Goal: Task Accomplishment & Management: Use online tool/utility

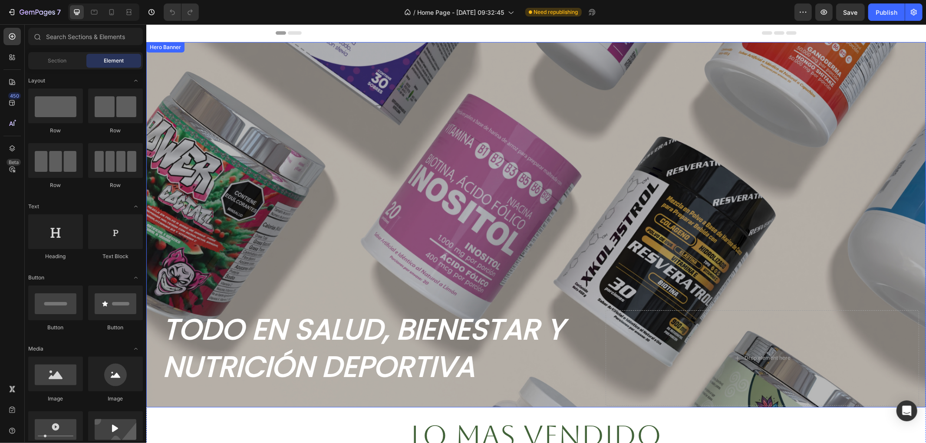
click at [715, 245] on div "Background Image" at bounding box center [535, 224] width 779 height 365
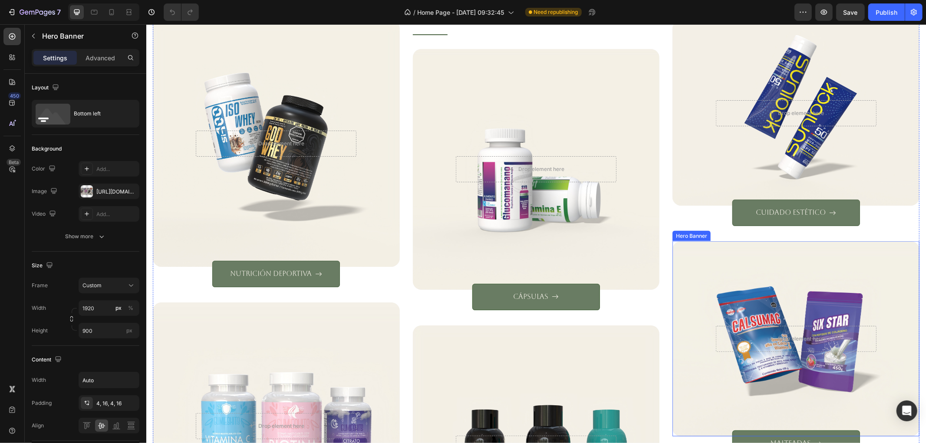
scroll to position [1157, 0]
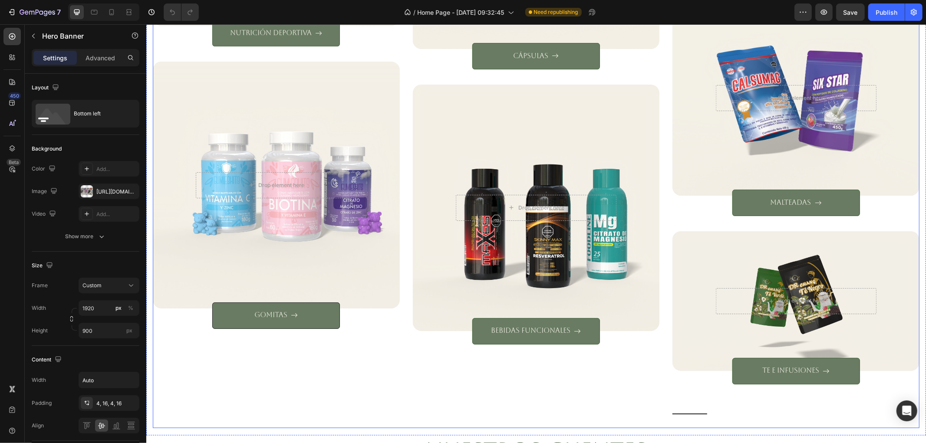
click at [598, 402] on div "Title Line Drop element here Hero Banner cápsulas Button Drop element here Hero…" at bounding box center [535, 103] width 247 height 649
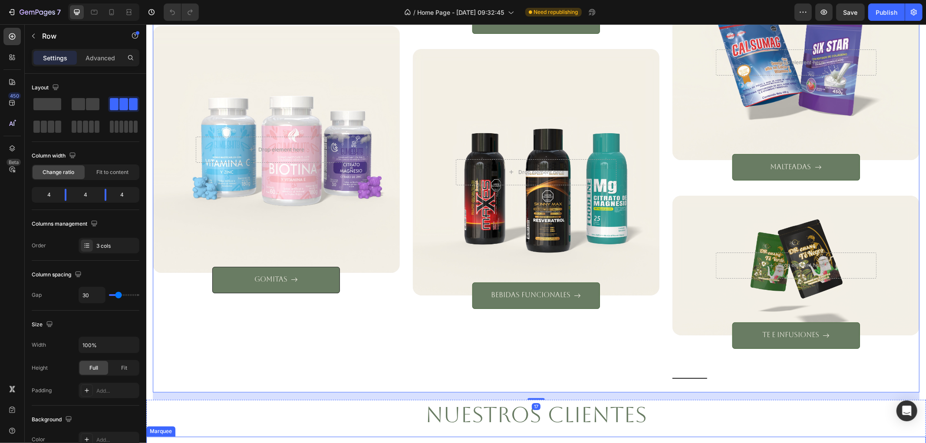
scroll to position [1253, 0]
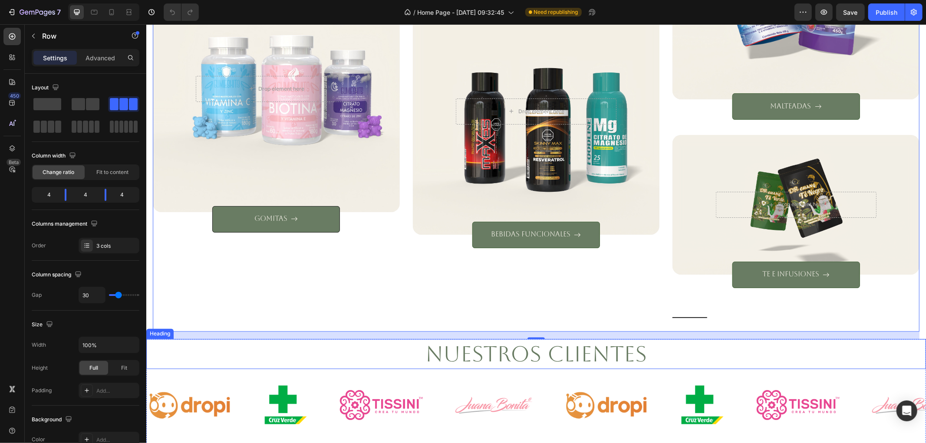
click at [608, 342] on h2 "nuestros clientes" at bounding box center [535, 354] width 779 height 30
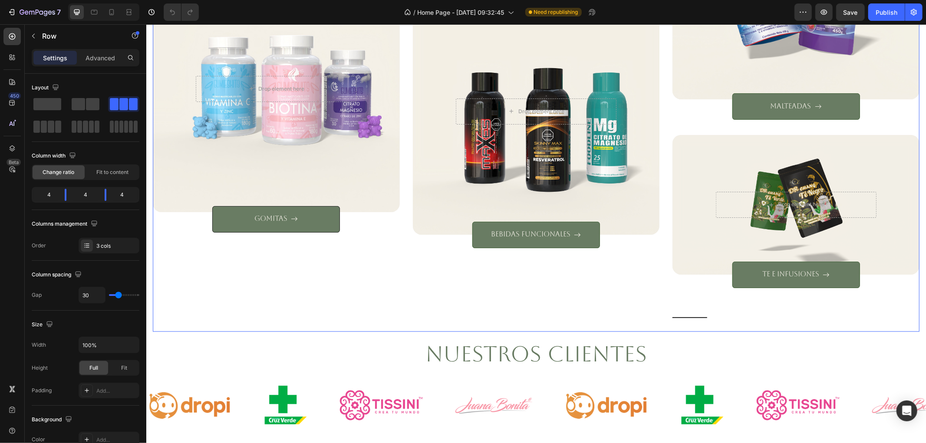
click at [650, 304] on div "Title Line Drop element here Hero Banner cápsulas Button Drop element here Hero…" at bounding box center [535, 7] width 247 height 649
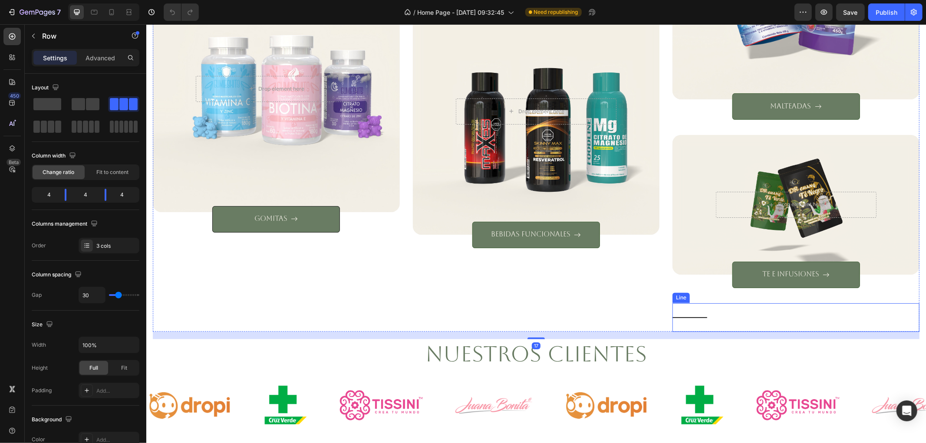
click at [687, 312] on div "Title Line" at bounding box center [795, 317] width 247 height 29
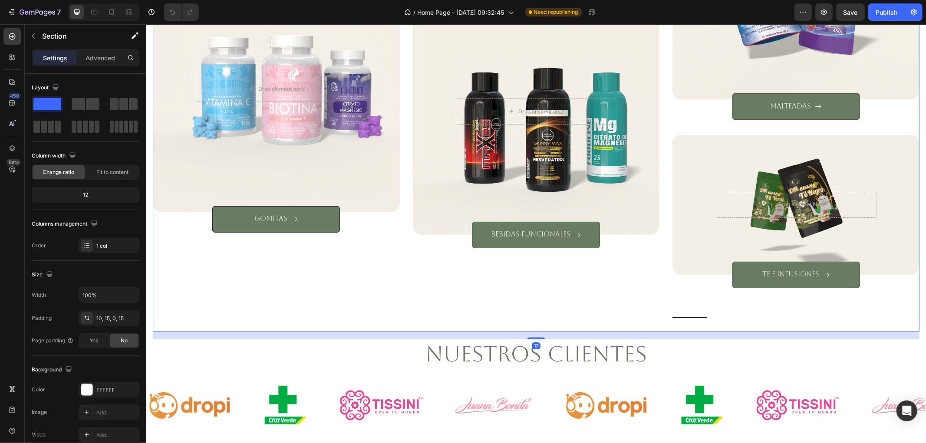
click at [526, 312] on div "Title Line Drop element here Hero Banner cápsulas Button Drop element here Hero…" at bounding box center [535, 7] width 247 height 649
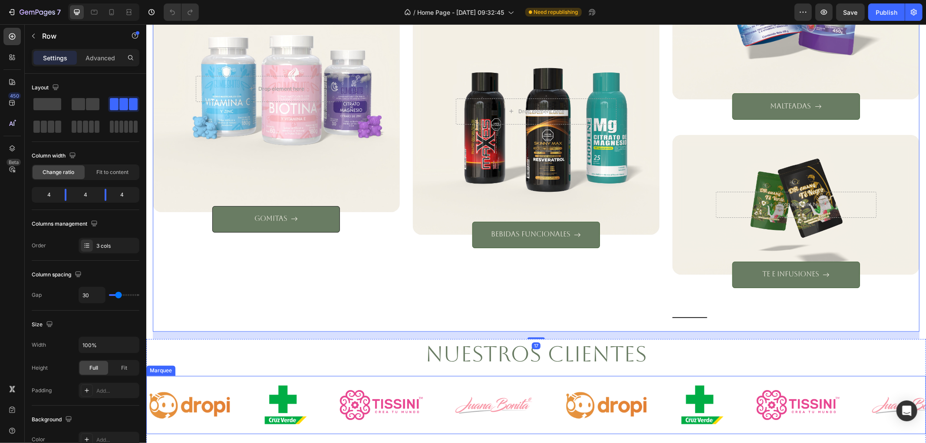
click at [335, 376] on div "Image Image Image Image Image Image Image Image Image Image Image Image Image I…" at bounding box center [535, 405] width 779 height 58
